Goal: Task Accomplishment & Management: Complete application form

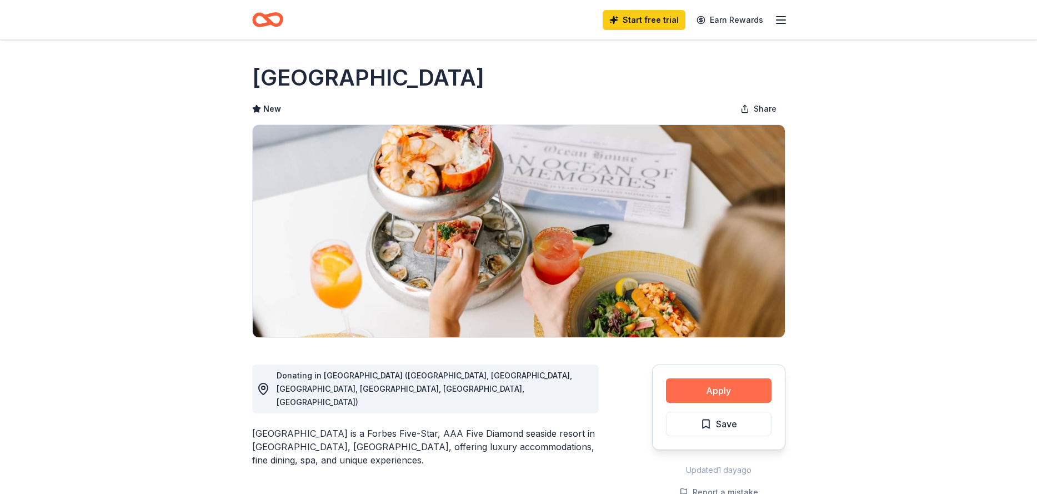
click at [750, 390] on button "Apply" at bounding box center [719, 390] width 106 height 24
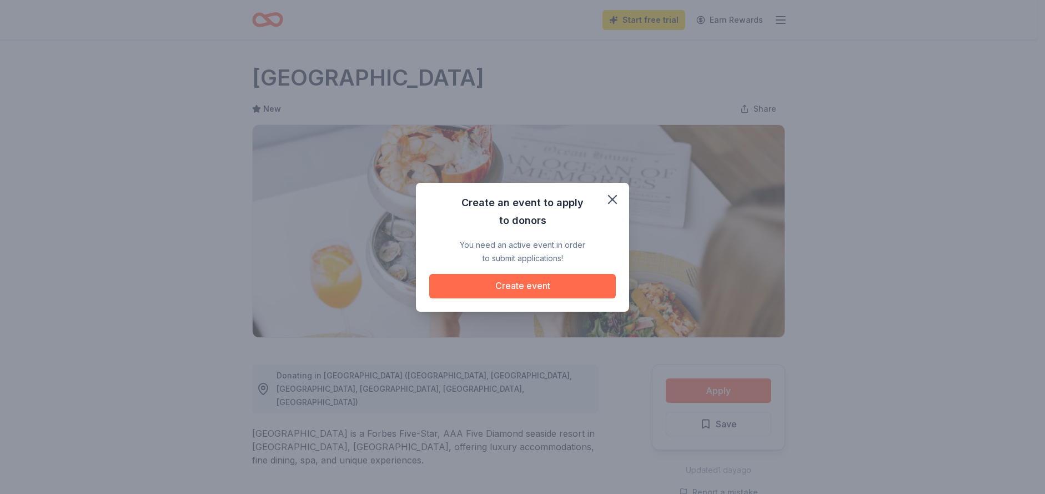
click at [576, 289] on button "Create event" at bounding box center [522, 286] width 187 height 24
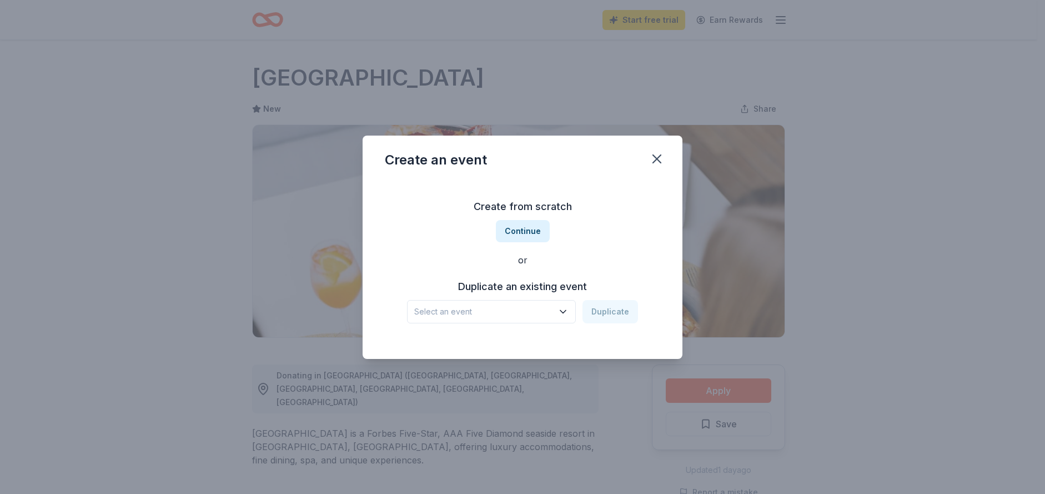
click at [531, 305] on span "Select an event" at bounding box center [483, 311] width 139 height 13
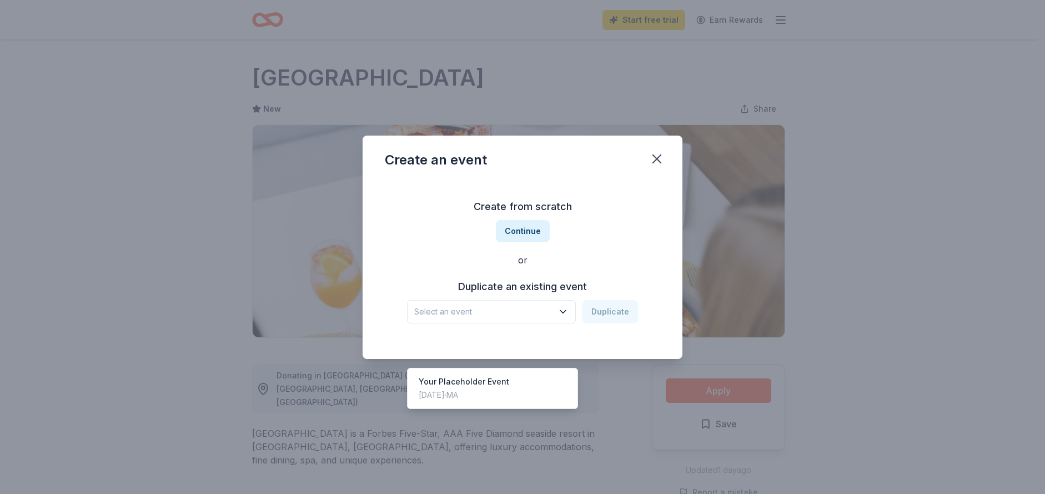
click at [535, 226] on div "Create from scratch Continue or Duplicate an existing event Select an event Dup…" at bounding box center [522, 260] width 275 height 161
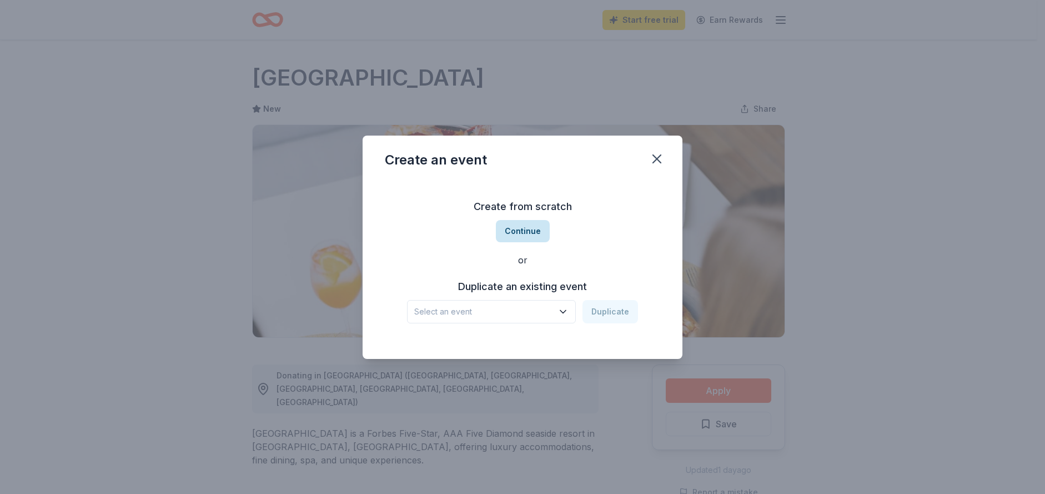
click at [523, 230] on button "Continue" at bounding box center [523, 231] width 54 height 22
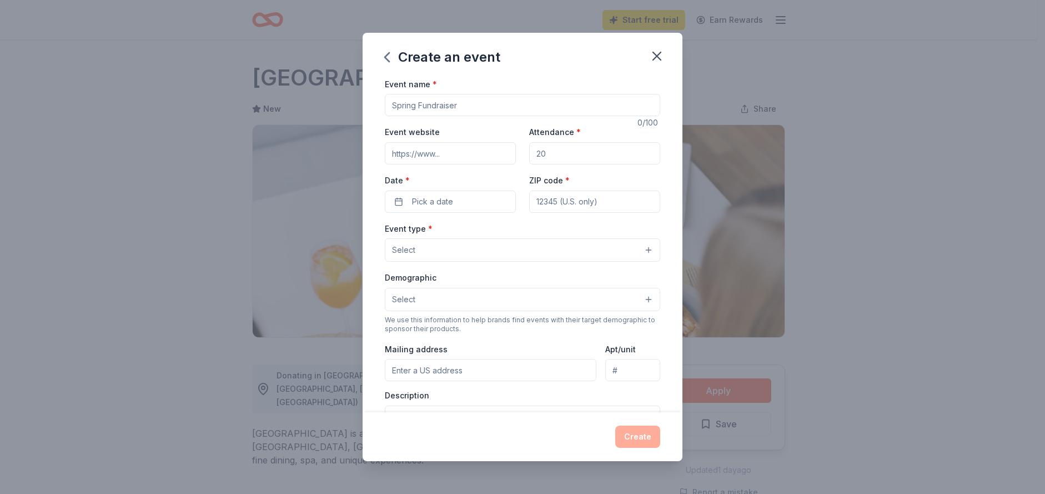
click at [428, 108] on input "Event name *" at bounding box center [522, 105] width 275 height 22
type input "2"
type input "Legacy Gala"
type input "200"
click at [445, 204] on span "Pick a date" at bounding box center [432, 201] width 41 height 13
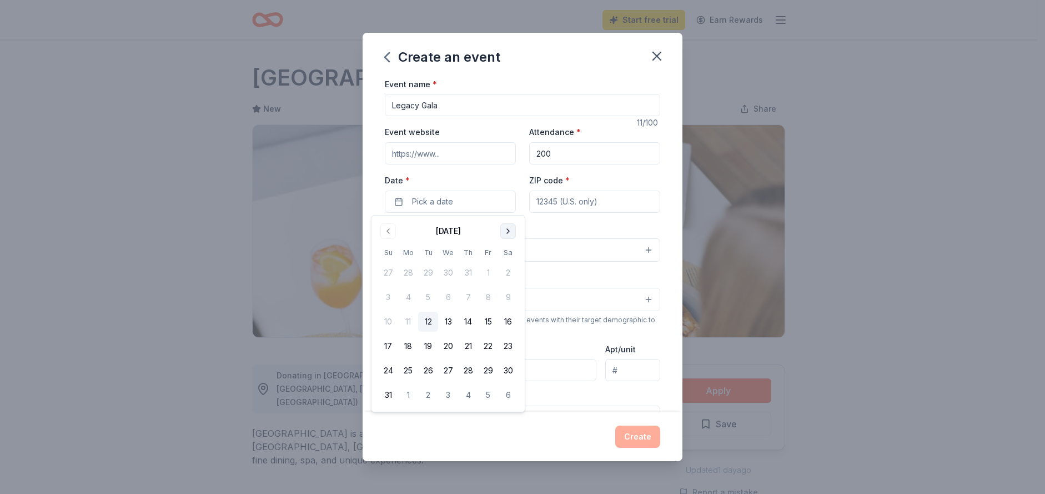
click at [504, 230] on button "Go to next month" at bounding box center [508, 231] width 16 height 16
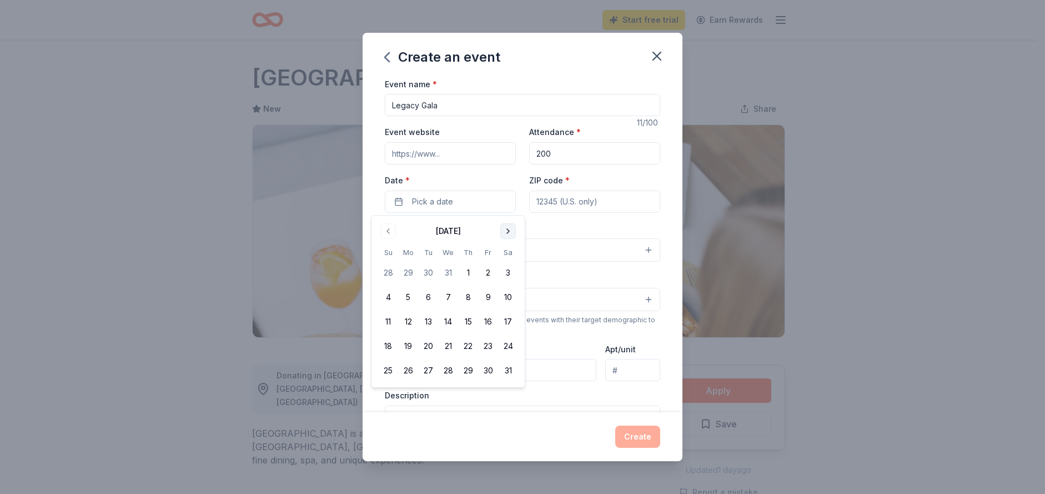
click at [504, 230] on button "Go to next month" at bounding box center [508, 231] width 16 height 16
click at [510, 290] on button "9" at bounding box center [508, 297] width 20 height 20
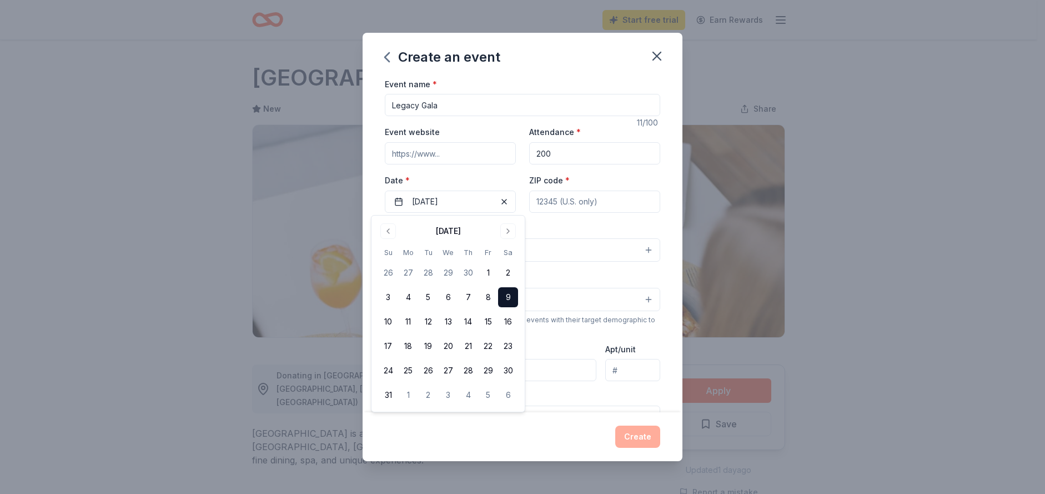
click at [569, 202] on input "ZIP code *" at bounding box center [594, 201] width 131 height 22
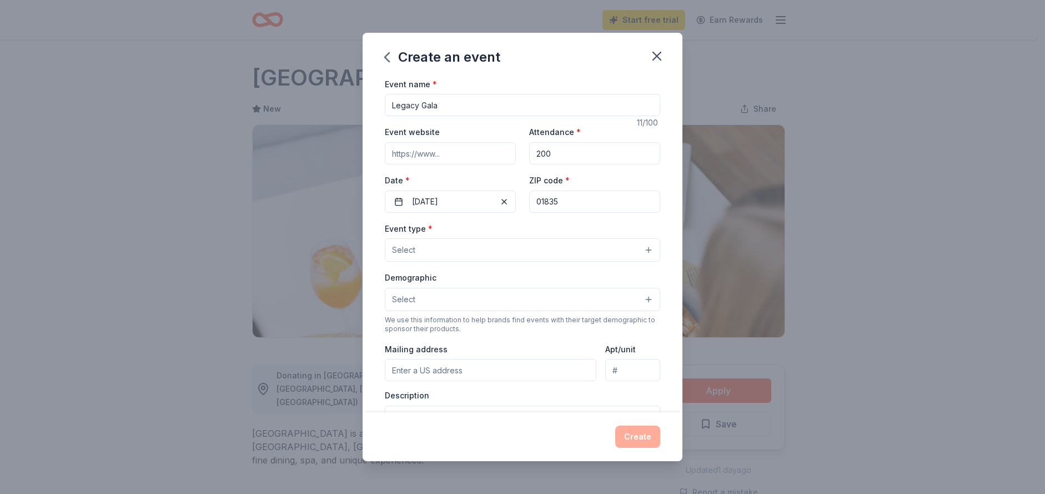
type input "01835"
click at [589, 253] on button "Select" at bounding box center [522, 249] width 275 height 23
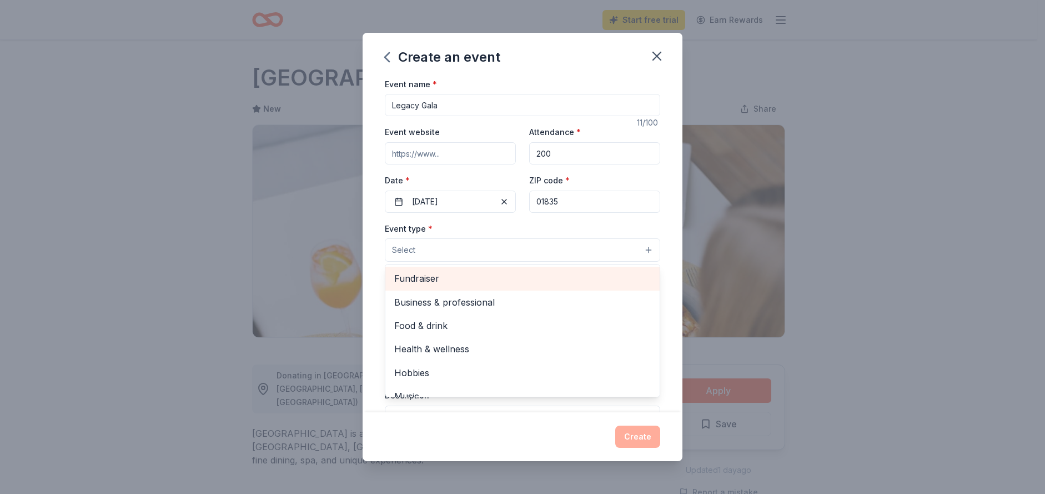
click at [589, 277] on span "Fundraiser" at bounding box center [522, 278] width 257 height 14
click at [589, 277] on span "Business & professional" at bounding box center [522, 279] width 257 height 14
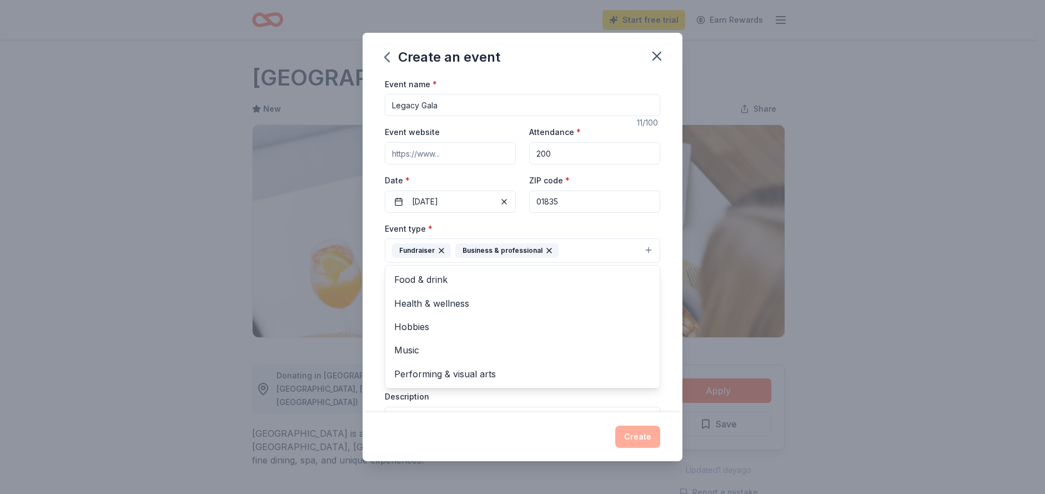
click at [545, 252] on icon "button" at bounding box center [549, 250] width 9 height 9
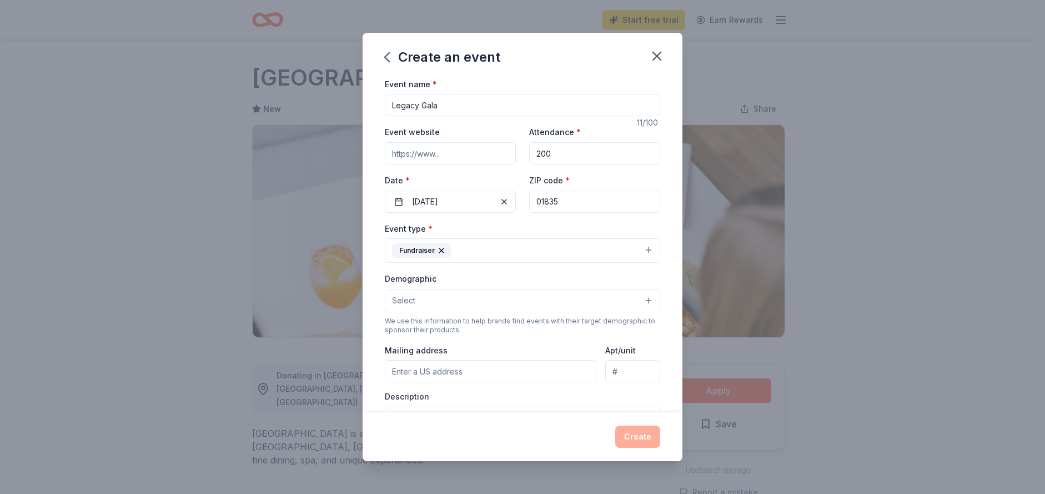
click at [510, 297] on button "Select" at bounding box center [522, 300] width 275 height 23
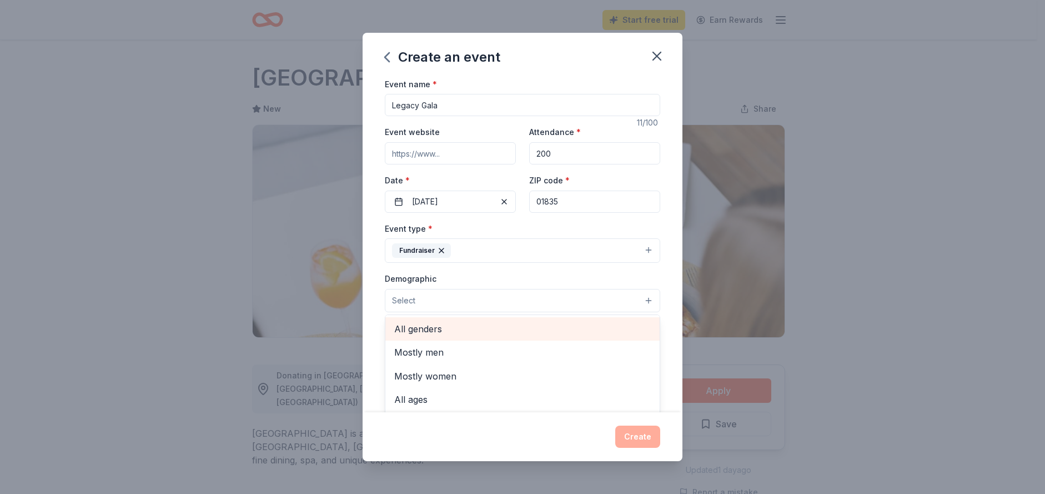
click at [514, 330] on span "All genders" at bounding box center [522, 329] width 257 height 14
click at [653, 284] on div "Event name * Legacy Gala 11 /100 Event website Attendance * 200 Date * [DATE] Z…" at bounding box center [523, 244] width 320 height 335
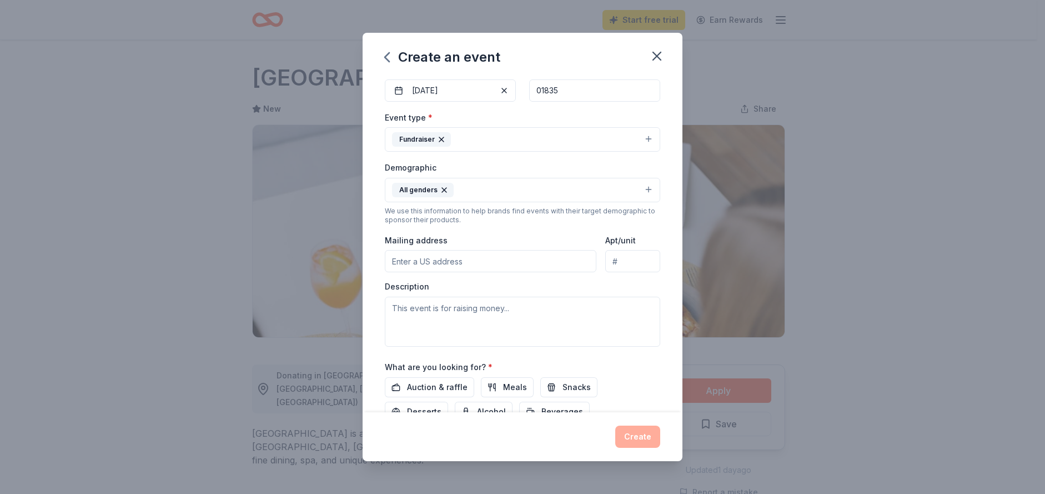
scroll to position [167, 0]
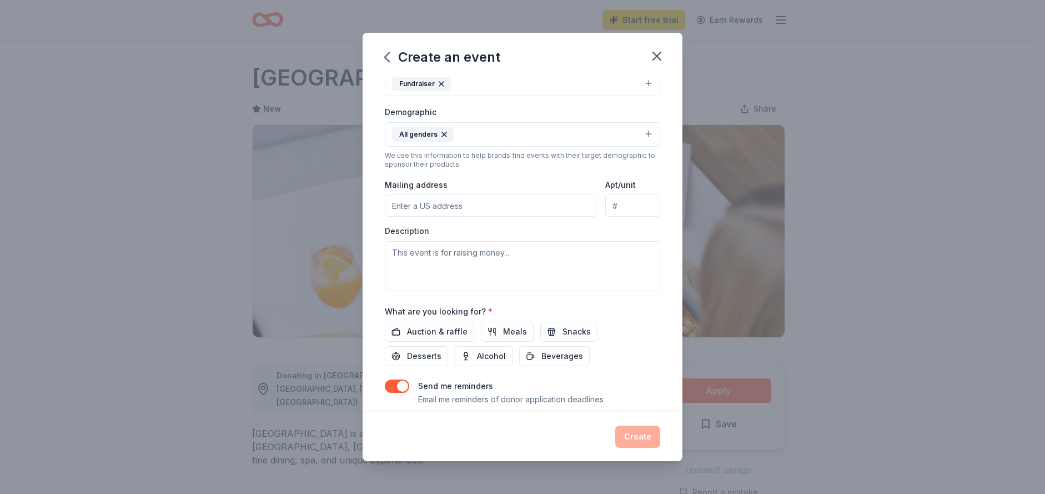
click at [521, 198] on input "Mailing address" at bounding box center [491, 205] width 212 height 22
click at [447, 332] on span "Auction & raffle" at bounding box center [437, 331] width 61 height 13
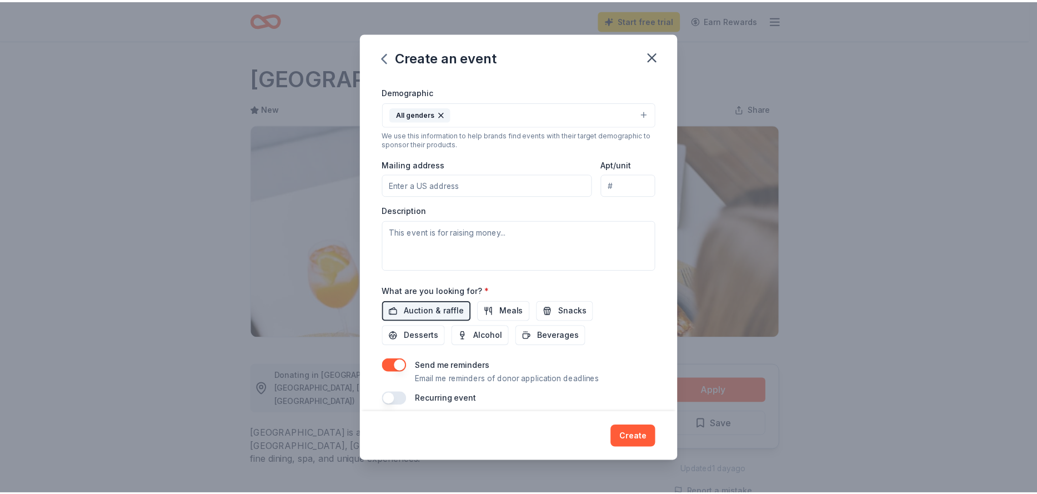
scroll to position [198, 0]
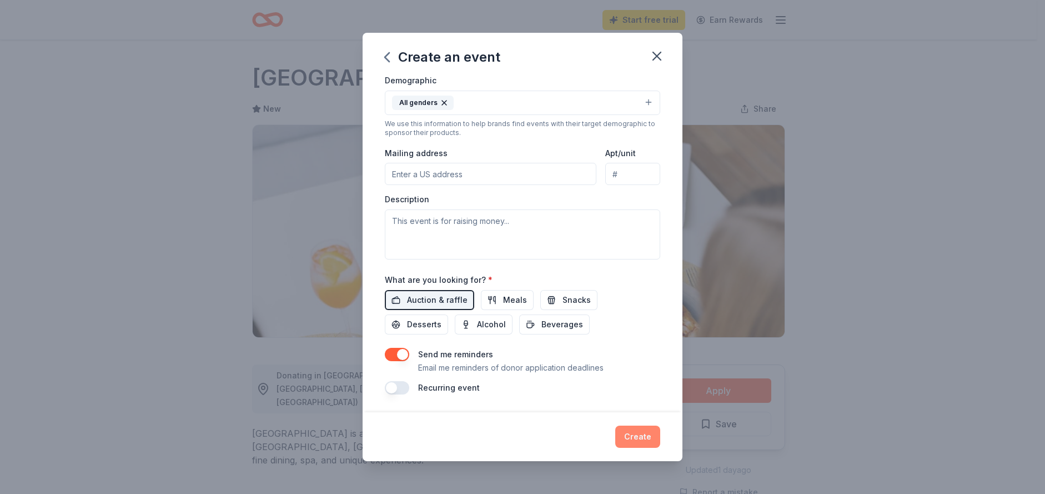
click at [648, 432] on button "Create" at bounding box center [637, 436] width 45 height 22
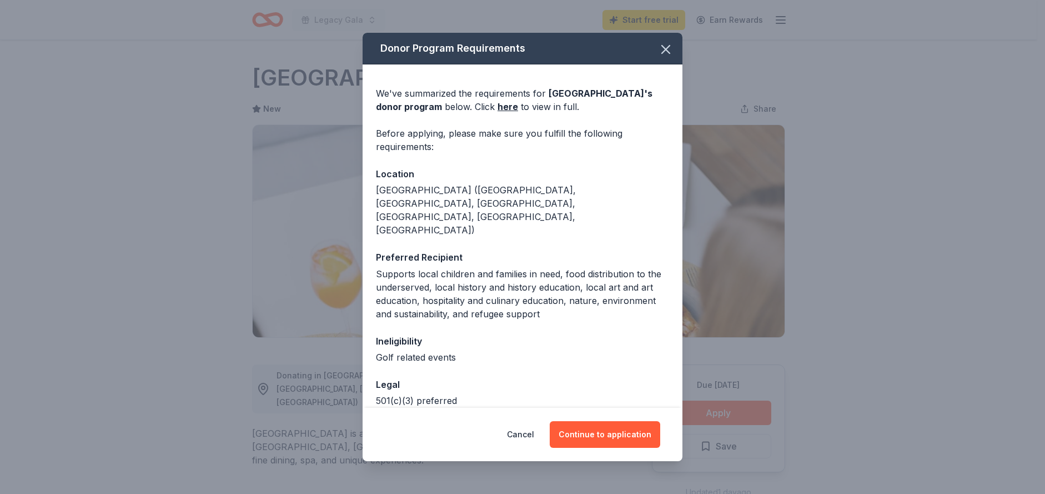
click at [648, 432] on button "Continue to application" at bounding box center [605, 434] width 111 height 27
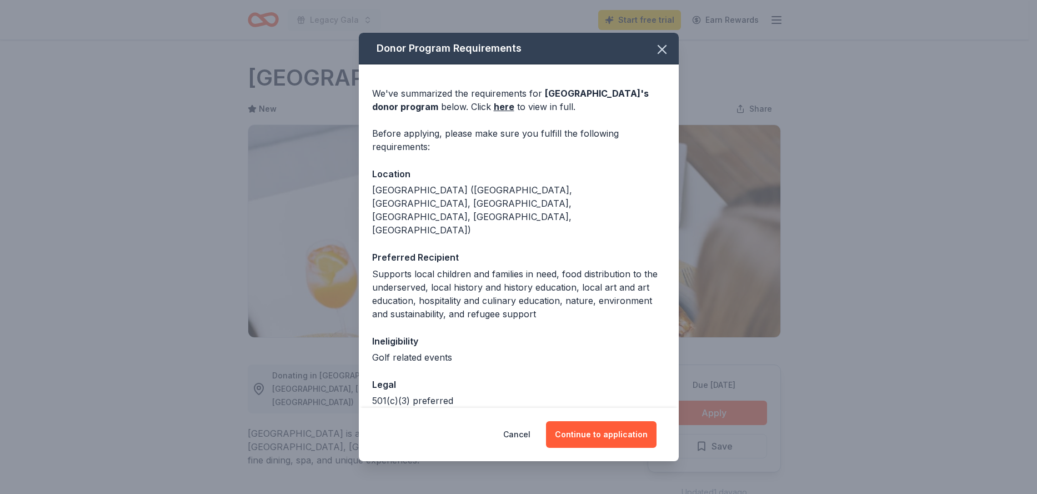
drag, startPoint x: 648, startPoint y: 432, endPoint x: 600, endPoint y: 317, distance: 124.5
click at [636, 398] on div "Donor Program Requirements We've summarized the requirements for Ocean House 's…" at bounding box center [519, 247] width 320 height 428
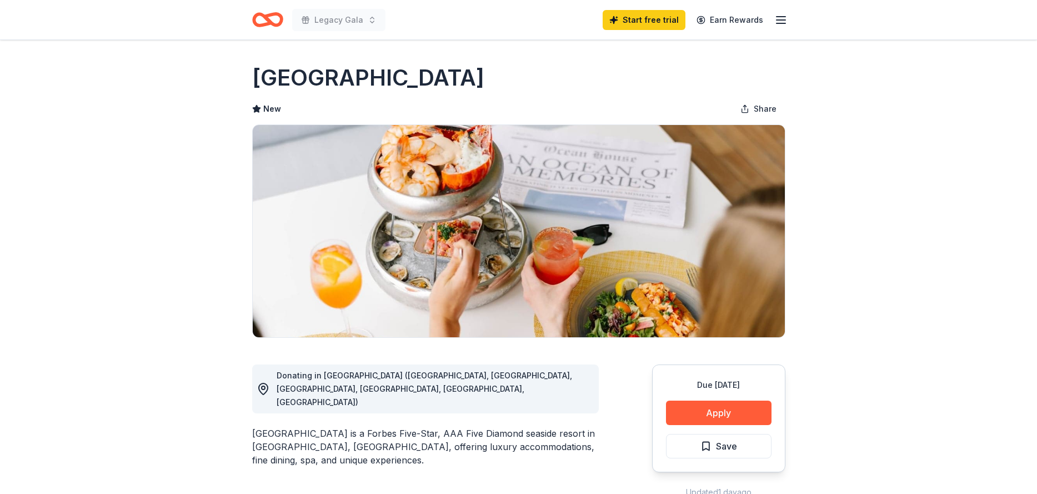
click at [584, 296] on img at bounding box center [519, 231] width 532 height 212
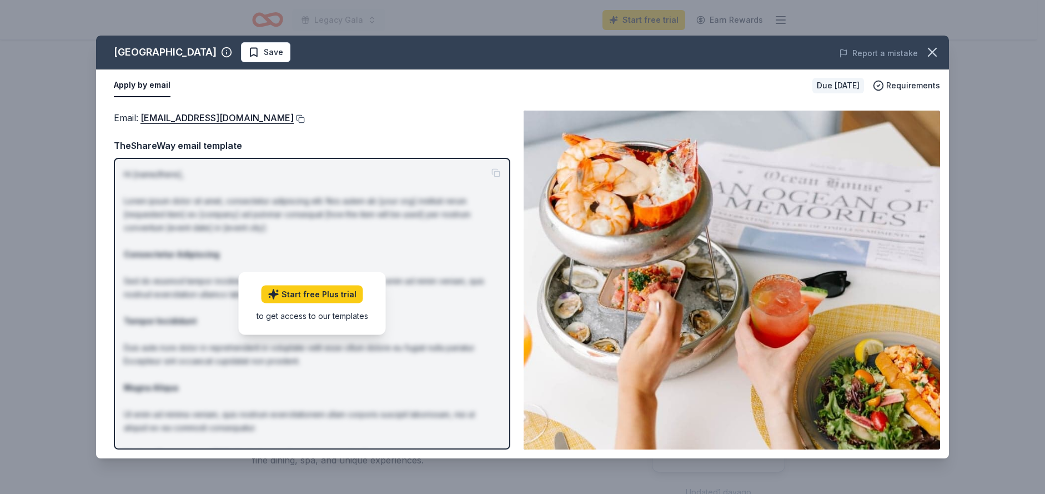
click at [294, 116] on button at bounding box center [299, 118] width 11 height 9
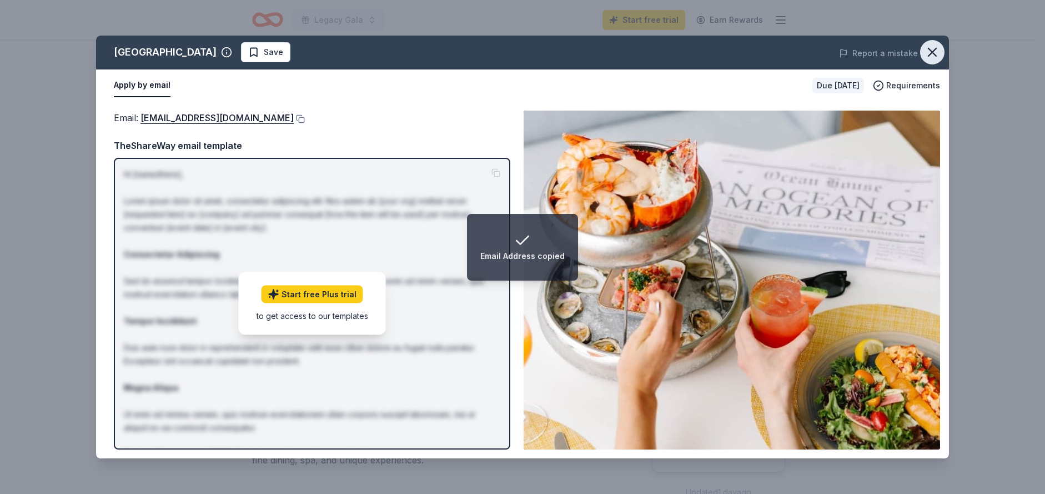
click at [932, 53] on icon "button" at bounding box center [933, 52] width 8 height 8
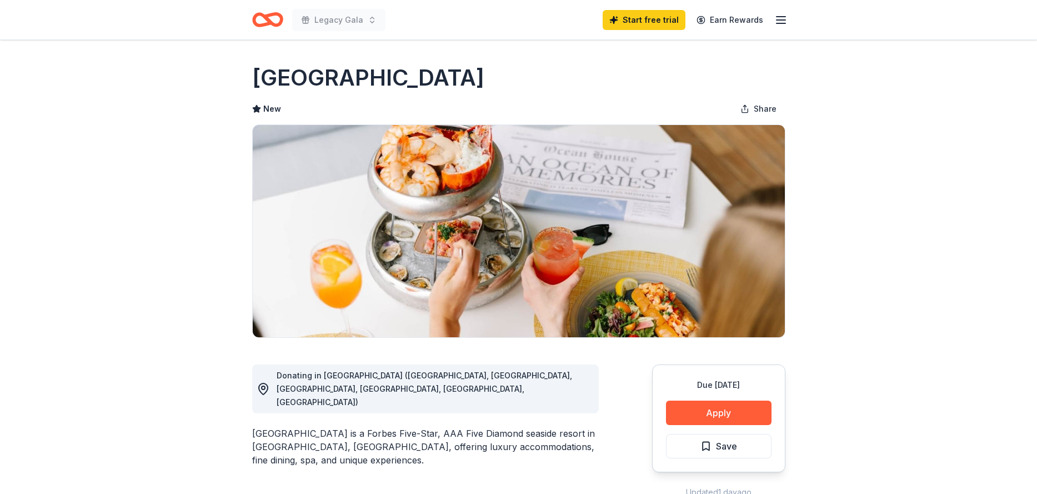
drag, startPoint x: 253, startPoint y: 76, endPoint x: 395, endPoint y: 75, distance: 142.2
click at [395, 75] on h1 "[GEOGRAPHIC_DATA]" at bounding box center [368, 77] width 232 height 31
drag, startPoint x: 254, startPoint y: 405, endPoint x: 301, endPoint y: 410, distance: 47.4
click at [301, 427] on div "[GEOGRAPHIC_DATA] is a Forbes Five-Star, AAA Five Diamond seaside resort in [GE…" at bounding box center [425, 447] width 347 height 40
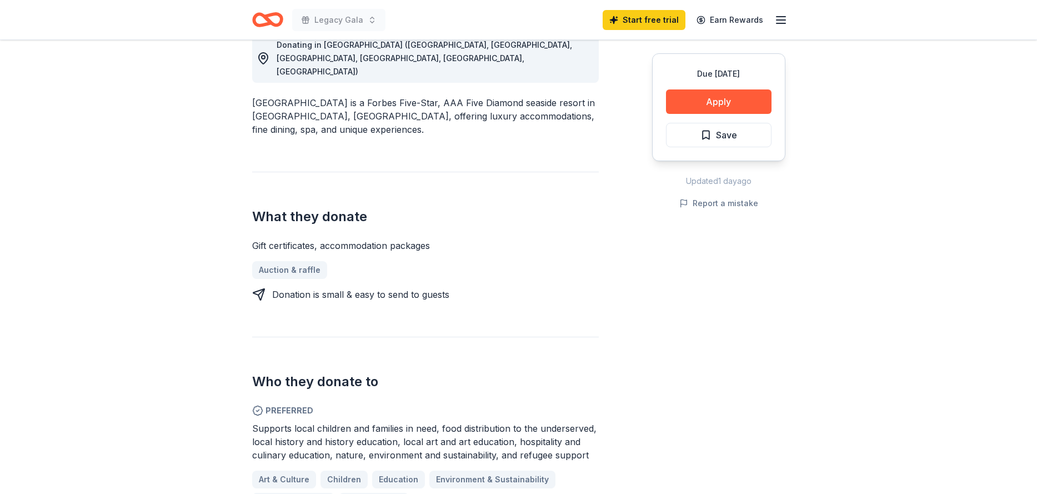
scroll to position [500, 0]
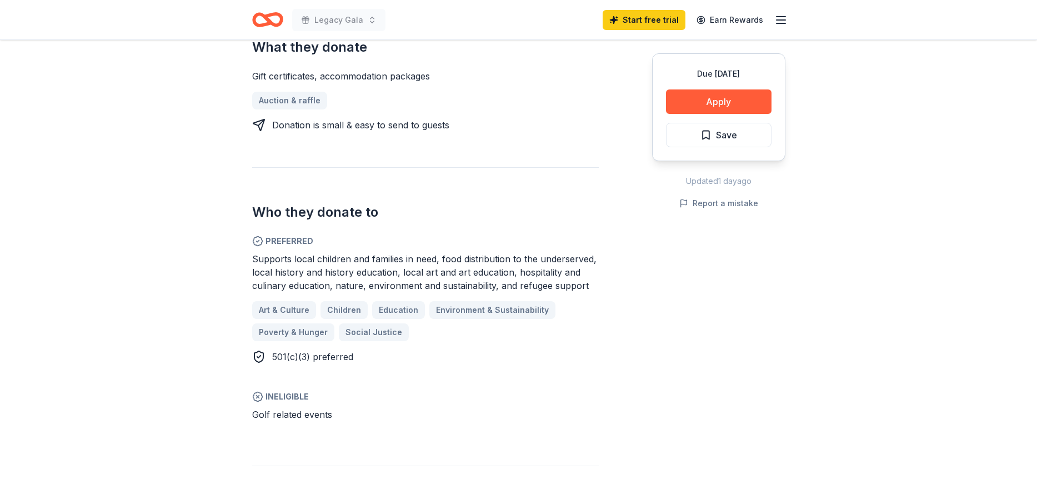
click at [412, 253] on span "Supports local children and families in need, food distribution to the underser…" at bounding box center [424, 272] width 344 height 38
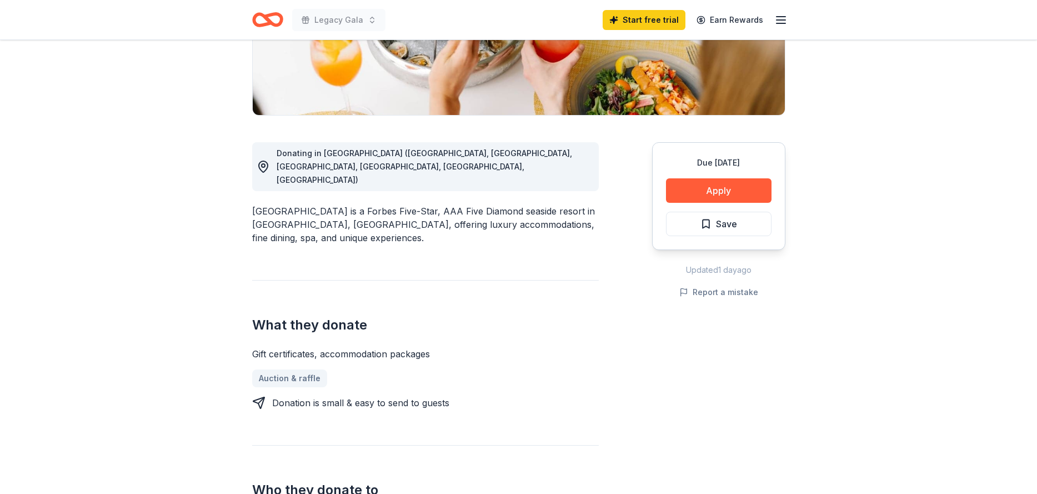
scroll to position [0, 0]
